Goal: Task Accomplishment & Management: Use online tool/utility

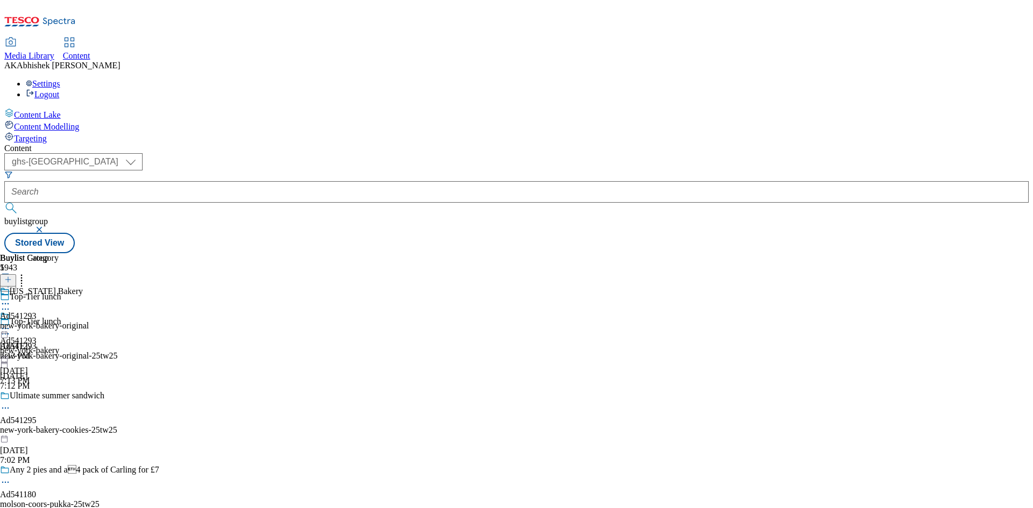
select select "ghs-[GEOGRAPHIC_DATA]"
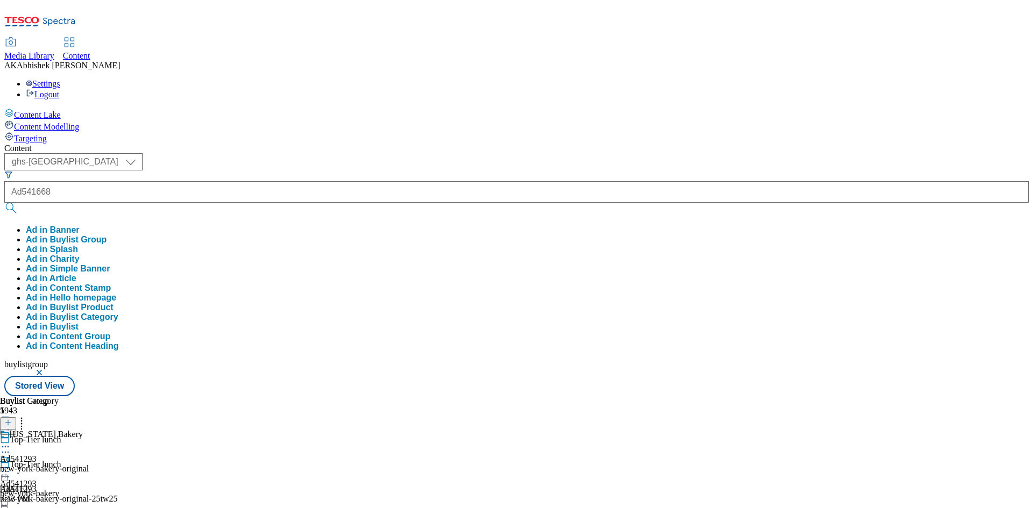
type input "Ad541668"
click at [4, 203] on button "submit" at bounding box center [11, 208] width 15 height 11
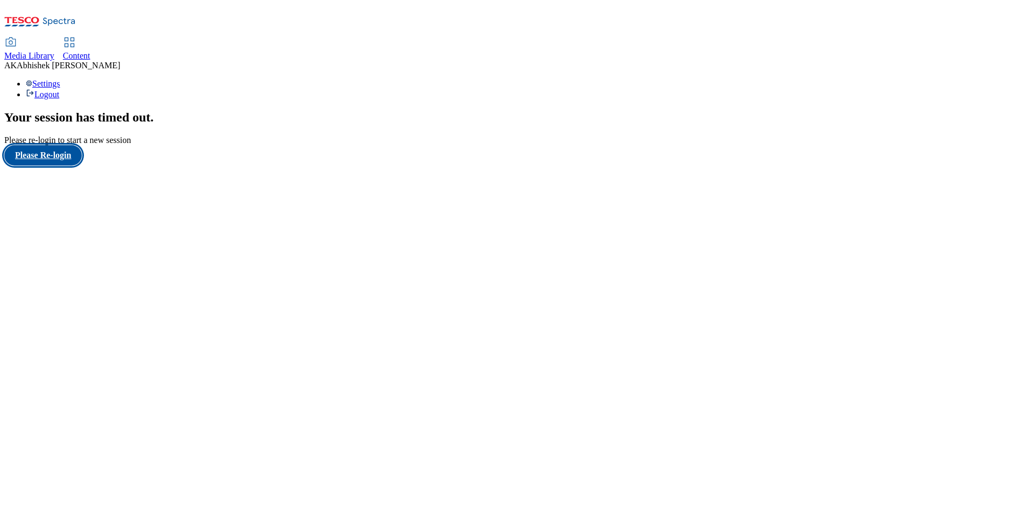
drag, startPoint x: 67, startPoint y: 312, endPoint x: 95, endPoint y: 303, distance: 29.8
click at [67, 166] on button "Please Re-login" at bounding box center [42, 155] width 77 height 20
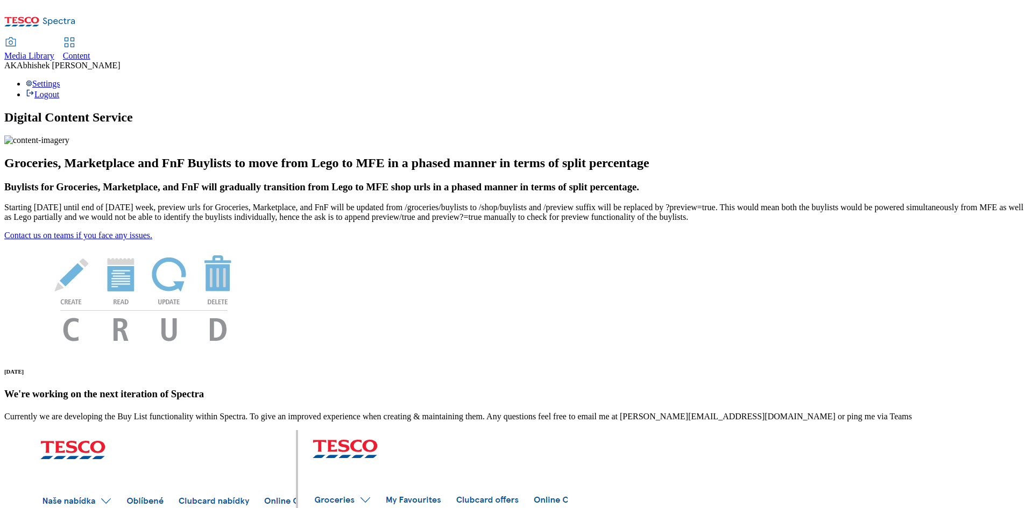
click at [90, 51] on span "Content" at bounding box center [76, 55] width 27 height 9
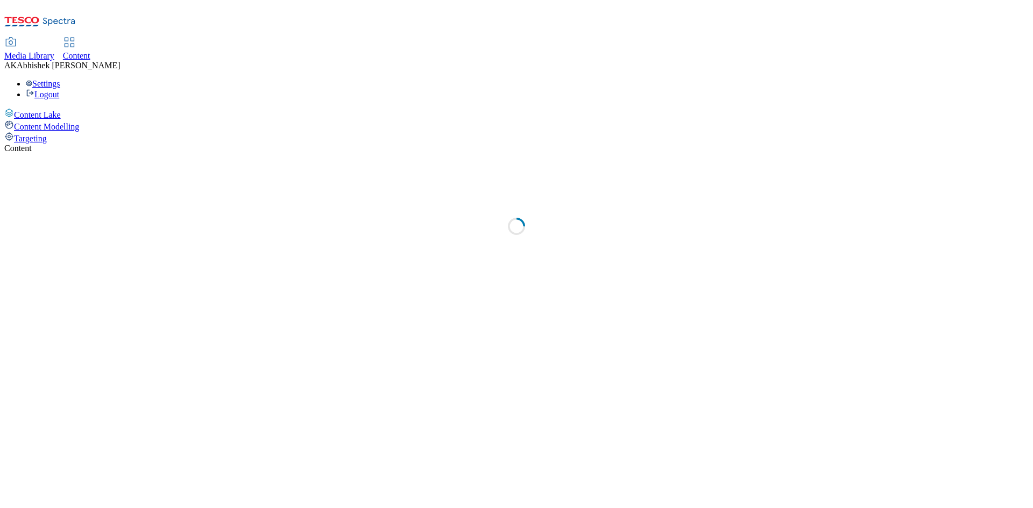
select select "ghs-uk"
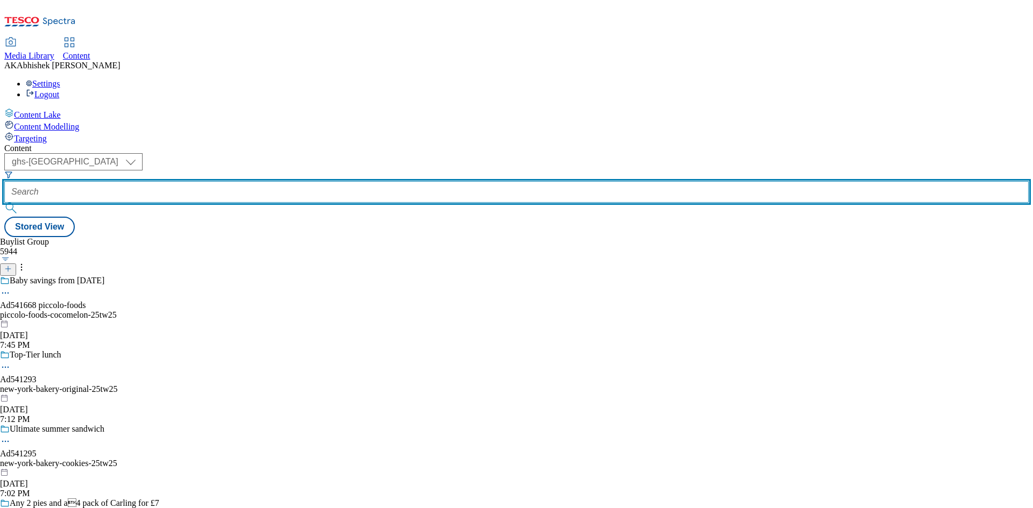
click at [266, 181] on input "text" at bounding box center [516, 192] width 1024 height 22
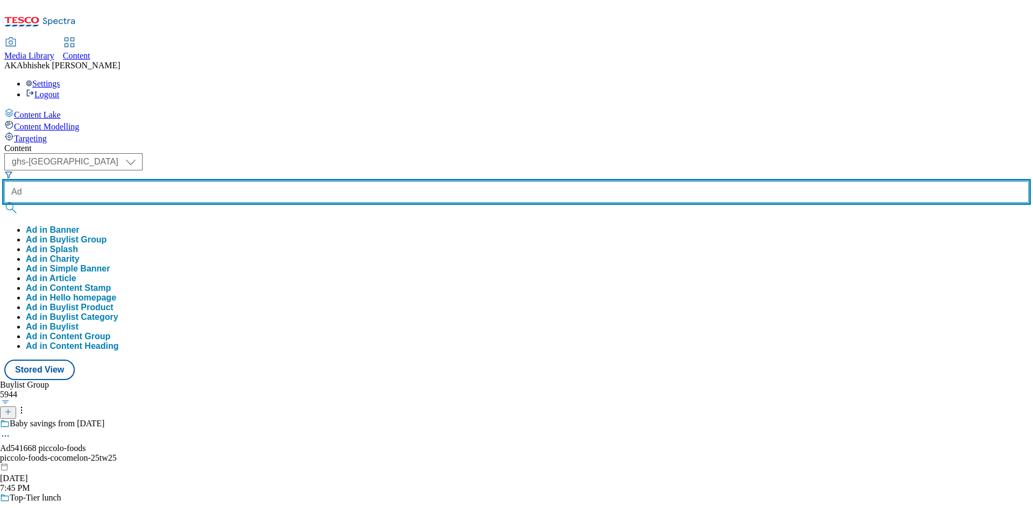
paste input "541668"
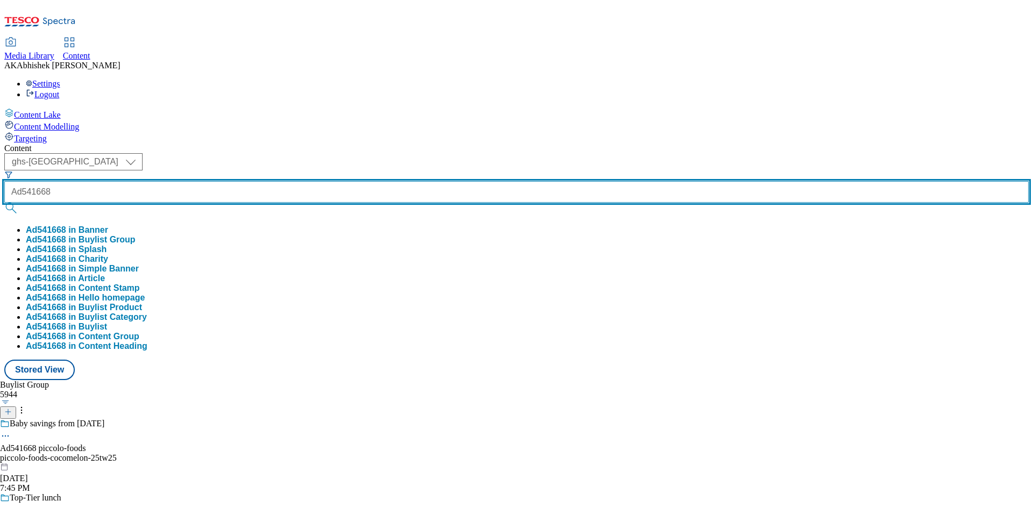
type input "Ad541668"
click at [4, 203] on button "submit" at bounding box center [11, 208] width 15 height 11
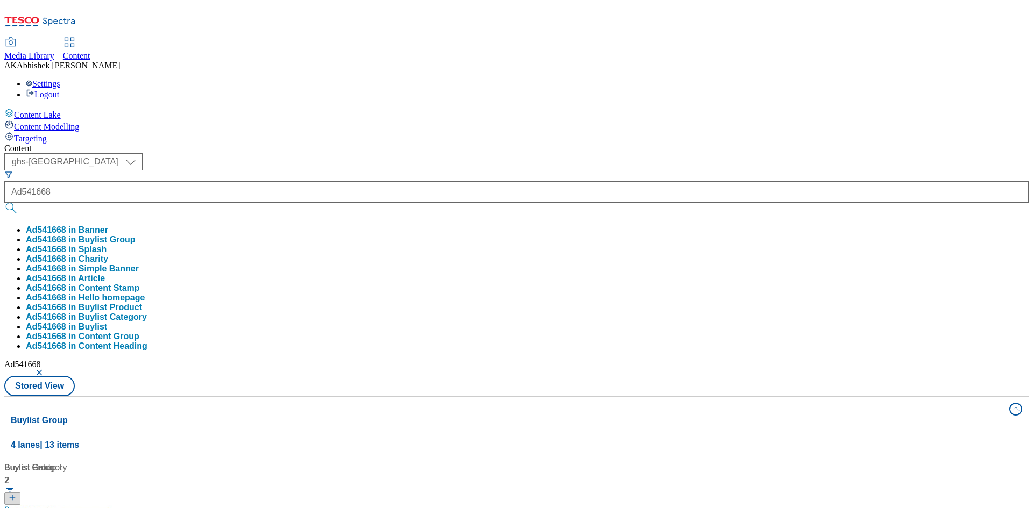
click at [471, 153] on div "( optional ) ghs-roi ghs-uk ghs-uk Ad541668 Ad541668 in Banner Ad541668 in Buyl…" at bounding box center [516, 274] width 1024 height 243
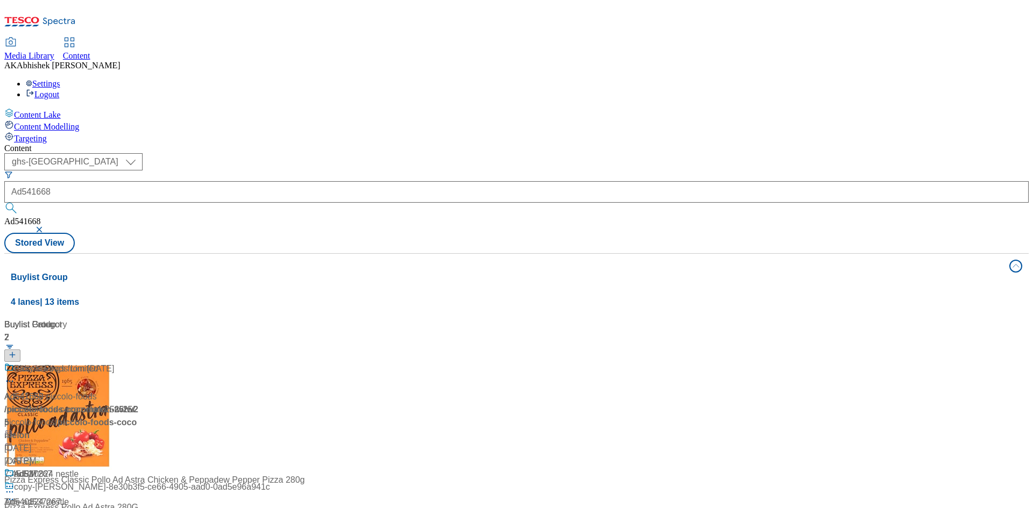
click at [139, 362] on div at bounding box center [71, 376] width 134 height 28
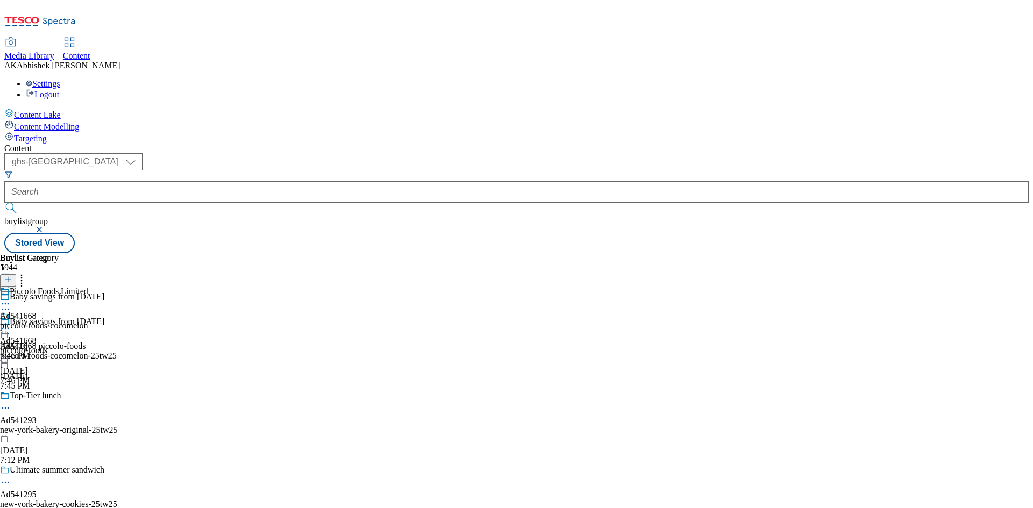
click at [11, 329] on icon at bounding box center [5, 334] width 11 height 11
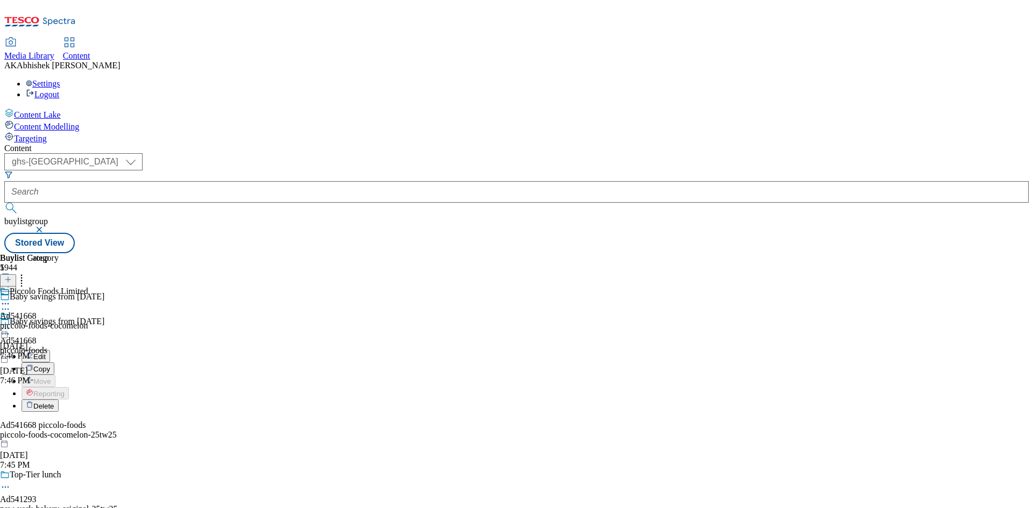
click at [50, 350] on button "Edit" at bounding box center [36, 356] width 29 height 12
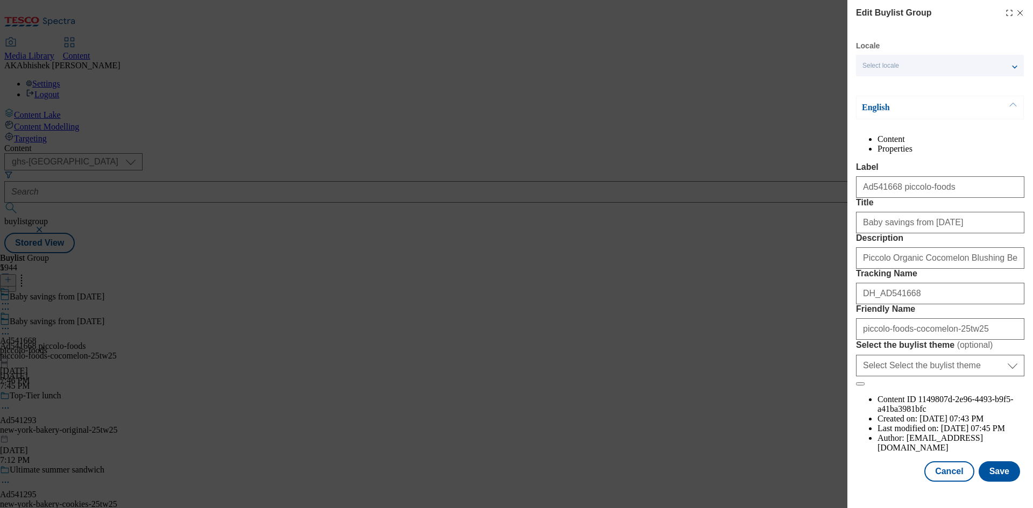
scroll to position [41, 0]
click at [998, 478] on button "Save" at bounding box center [998, 471] width 41 height 20
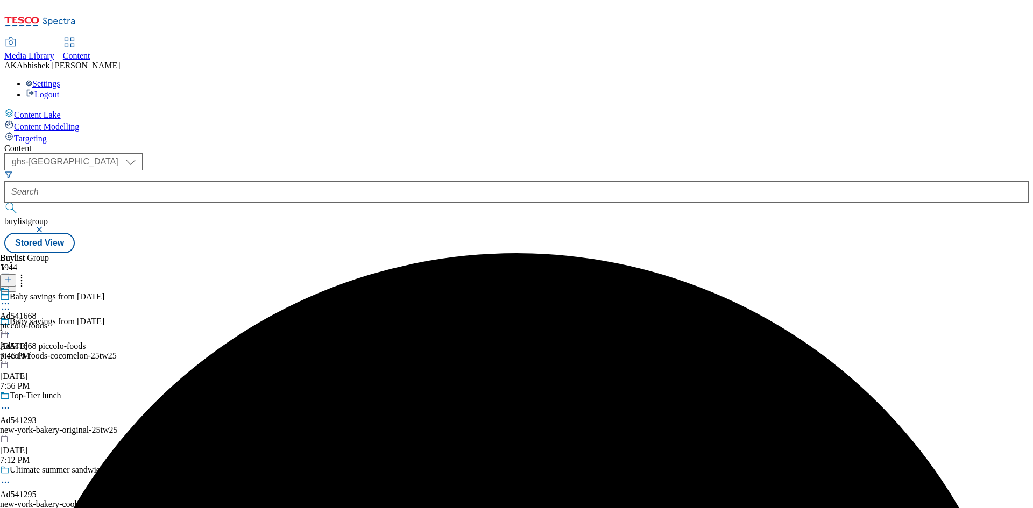
click at [11, 298] on icon at bounding box center [5, 303] width 11 height 11
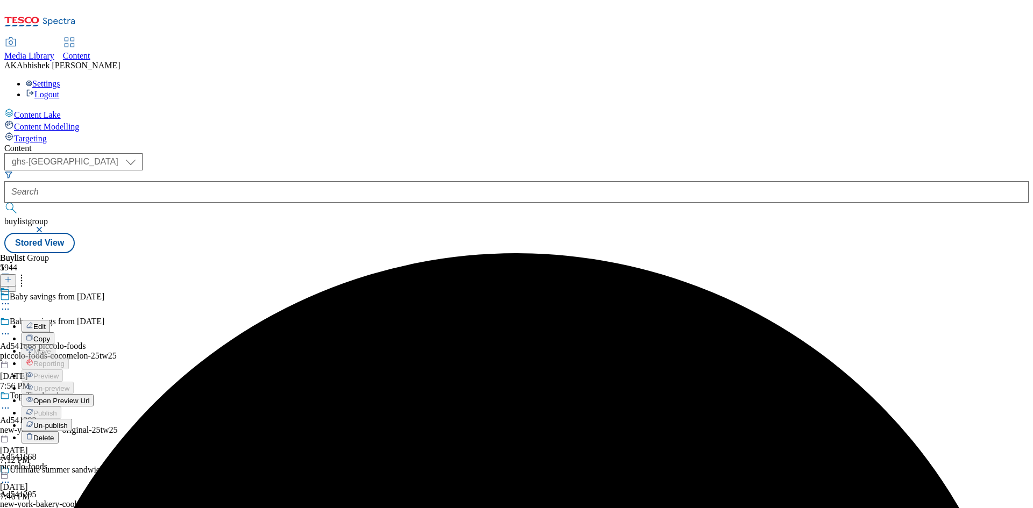
click at [46, 323] on span "Edit" at bounding box center [39, 327] width 12 height 8
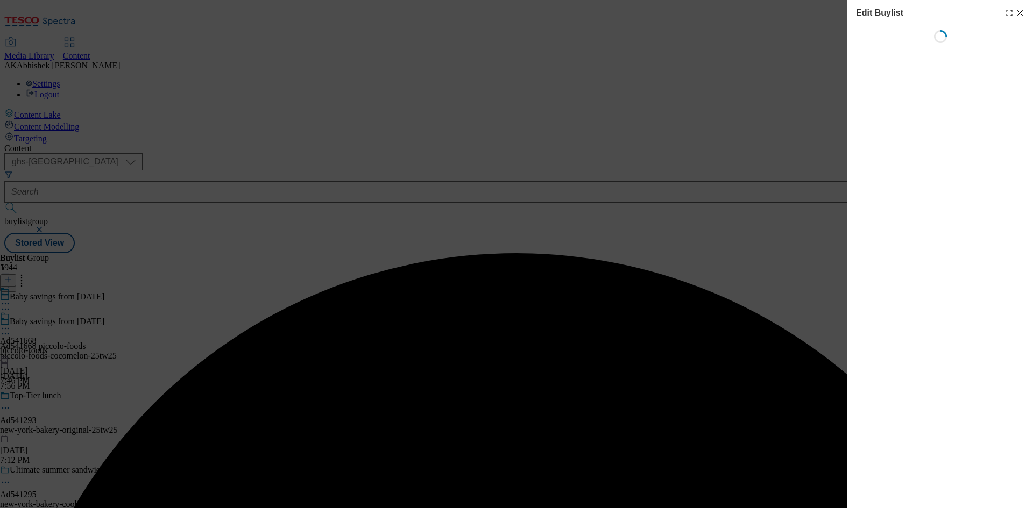
select select "tactical"
select select "supplier funded short term 1-3 weeks"
select select "dunnhumby"
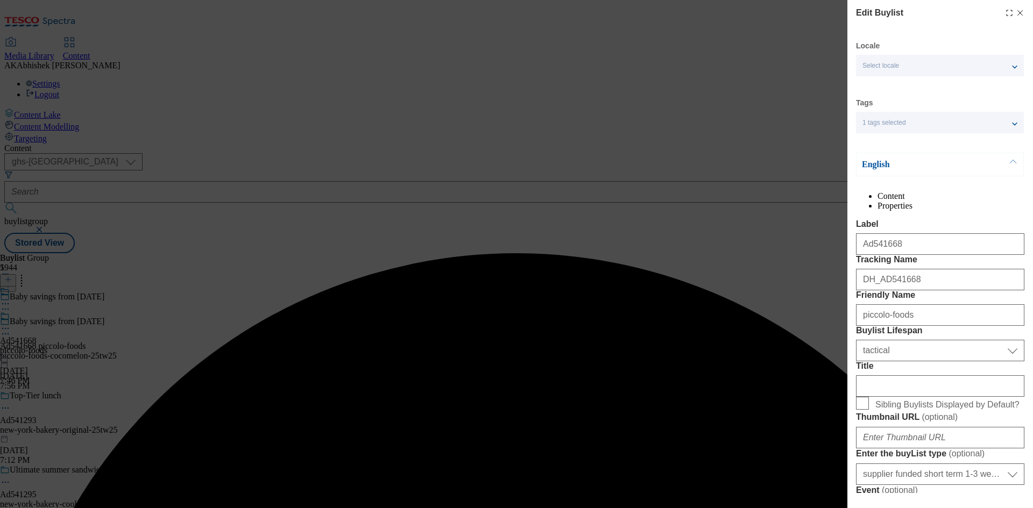
select select "Banner"
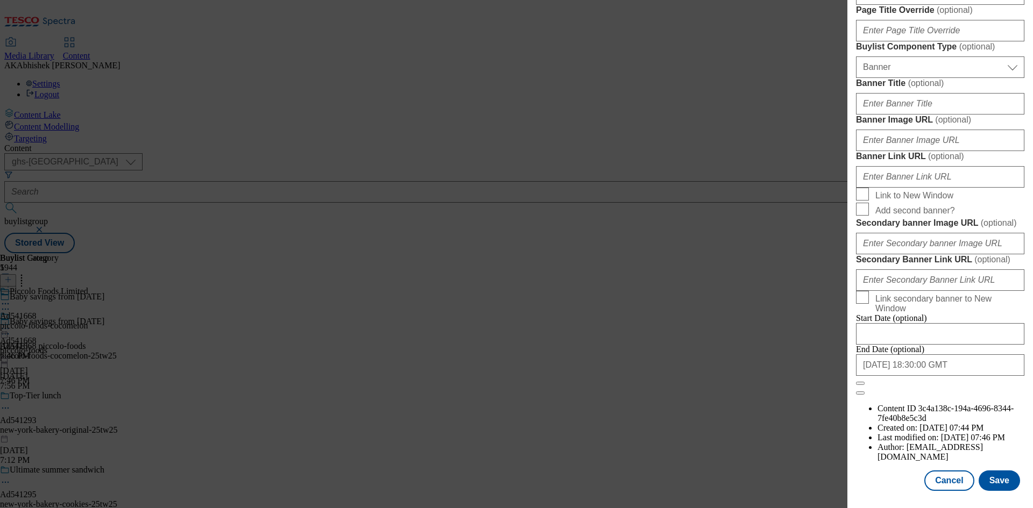
scroll to position [1113, 0]
click at [969, 376] on input "2025-10-31 18:30:00 GMT" at bounding box center [940, 365] width 168 height 22
select select "2025"
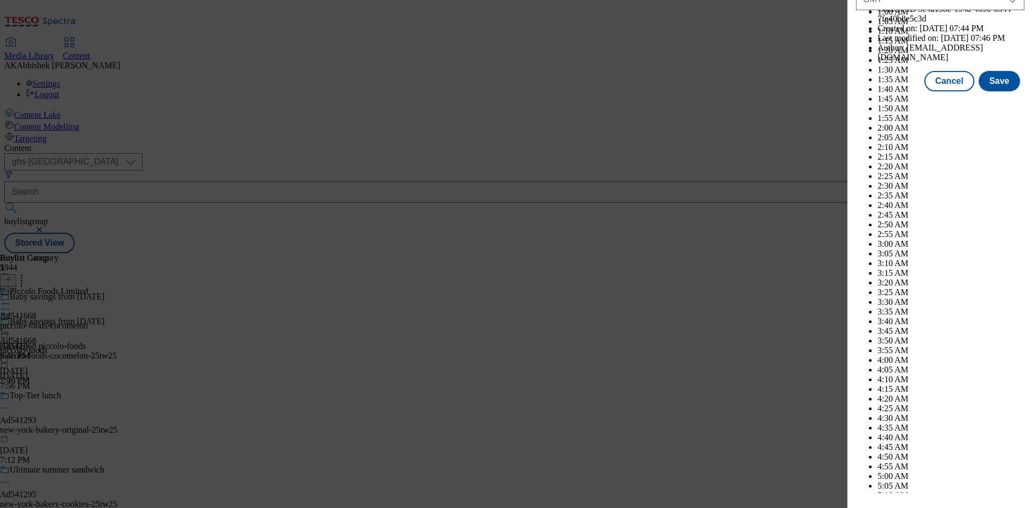
scroll to position [4412, 0]
select select "November"
click at [998, 91] on button "Save" at bounding box center [998, 81] width 41 height 20
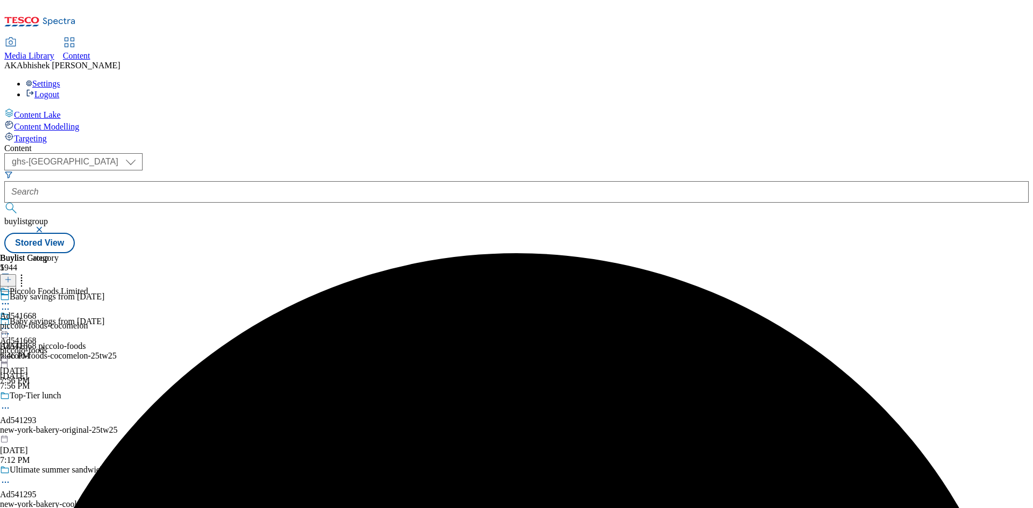
click at [11, 298] on icon at bounding box center [5, 303] width 11 height 11
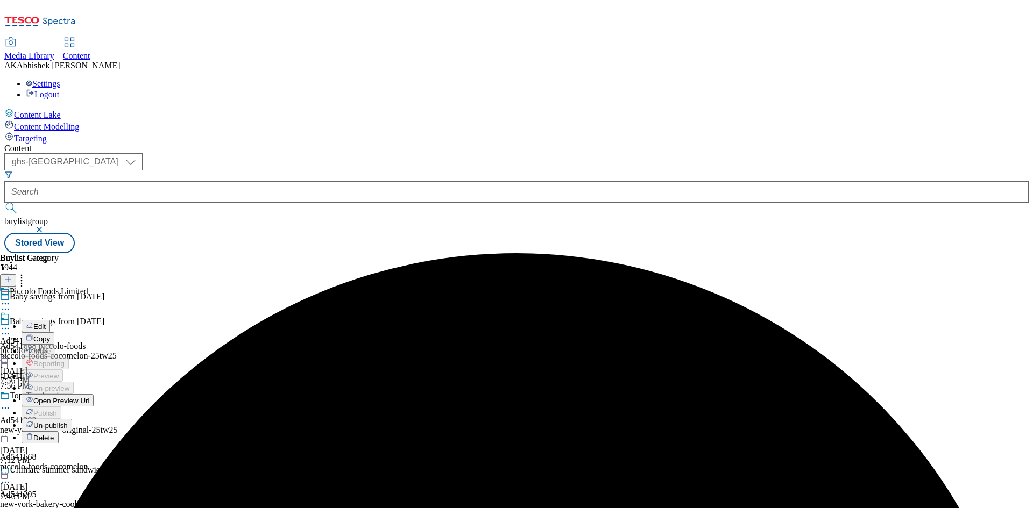
click at [46, 323] on span "Edit" at bounding box center [39, 327] width 12 height 8
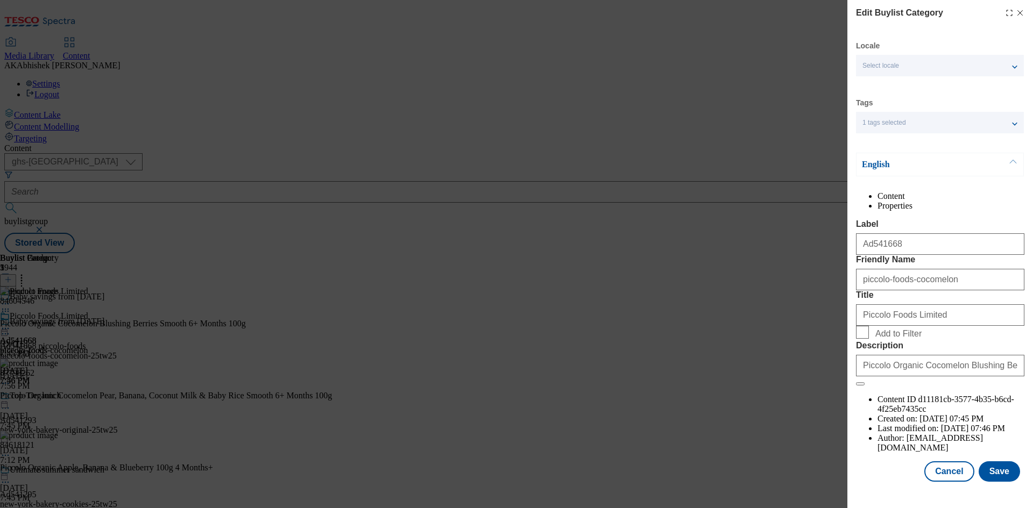
scroll to position [21, 0]
click at [993, 478] on button "Save" at bounding box center [998, 471] width 41 height 20
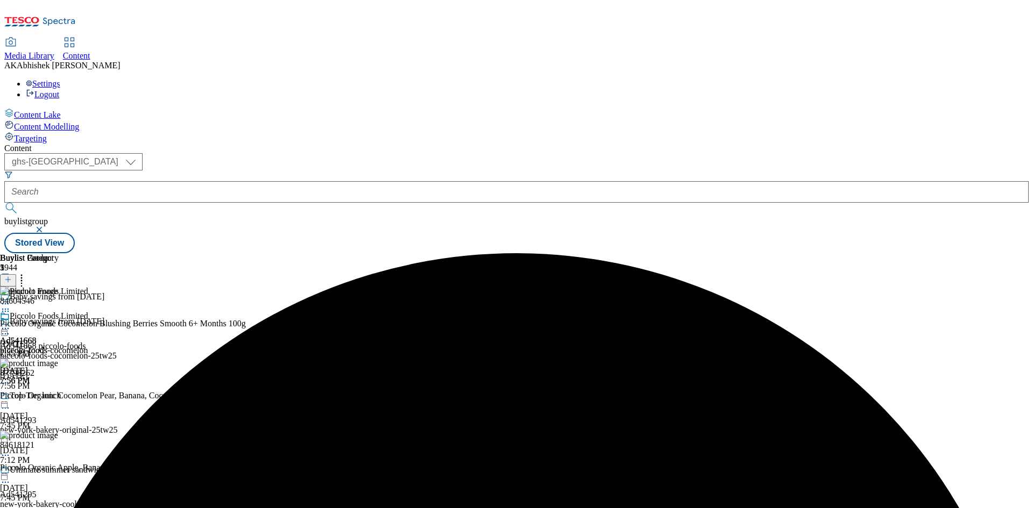
click at [11, 323] on icon at bounding box center [5, 328] width 11 height 11
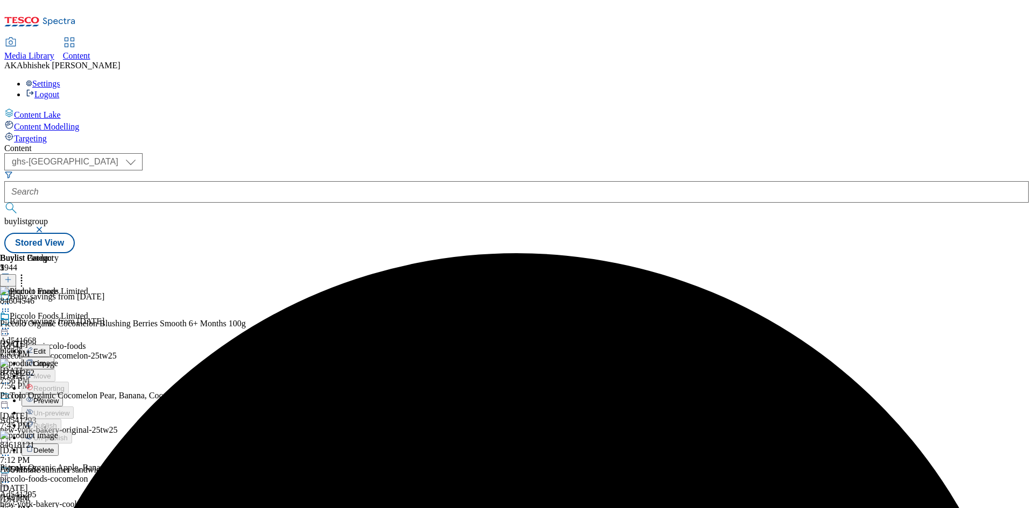
click at [59, 397] on span "Preview" at bounding box center [45, 401] width 25 height 8
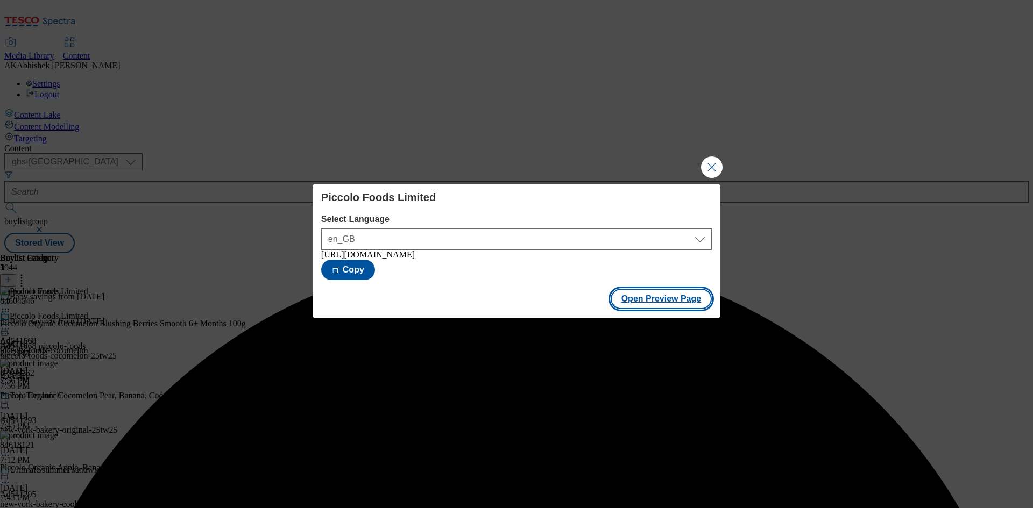
click at [675, 304] on button "Open Preview Page" at bounding box center [661, 299] width 102 height 20
click at [709, 163] on button "Close Modal" at bounding box center [712, 168] width 22 height 22
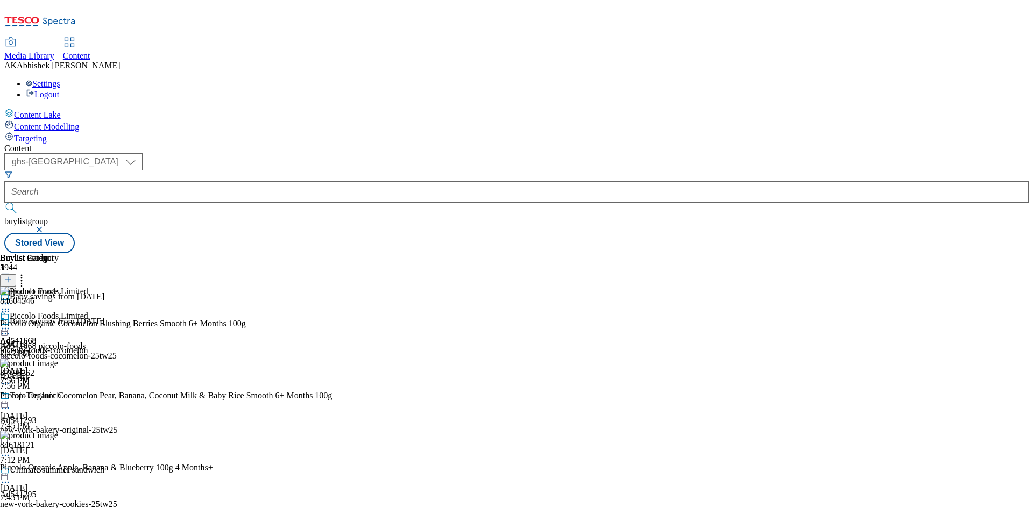
click at [11, 323] on icon at bounding box center [5, 328] width 11 height 11
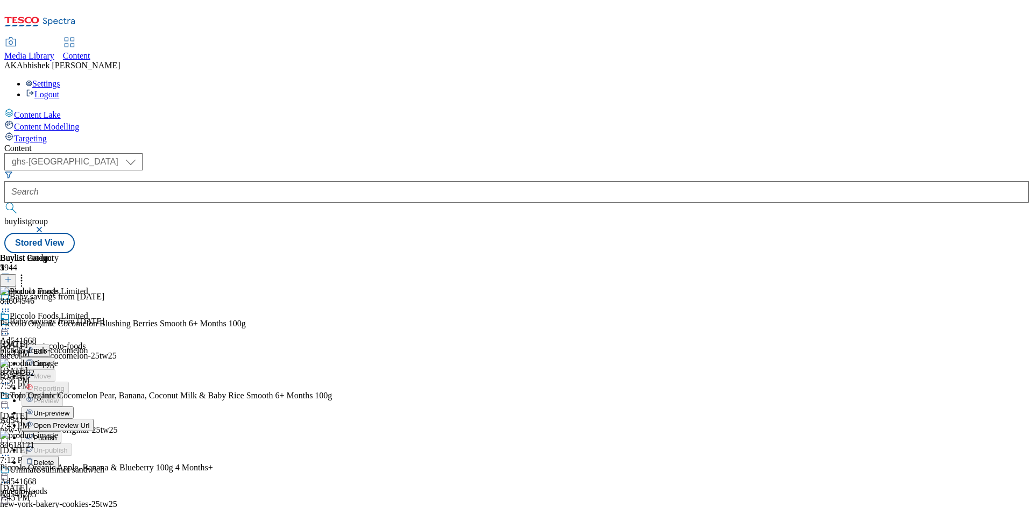
click at [57, 434] on span "Publish" at bounding box center [45, 438] width 24 height 8
